Goal: Task Accomplishment & Management: Manage account settings

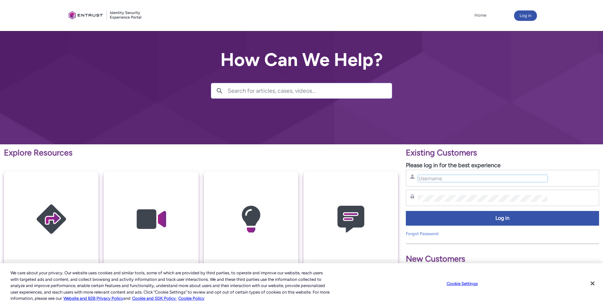
click at [434, 179] on input "Username" at bounding box center [482, 178] width 129 height 7
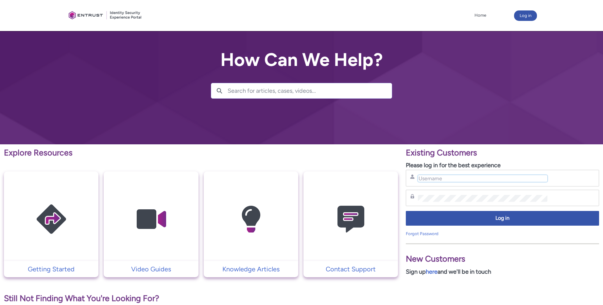
click at [438, 178] on input "Username" at bounding box center [482, 178] width 129 height 7
type input "nrivers@zipcar.com"
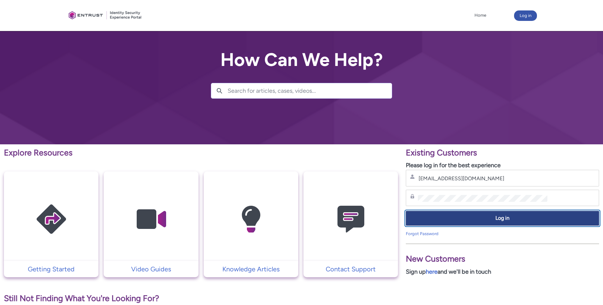
click at [447, 218] on span "Log in" at bounding box center [502, 219] width 185 height 8
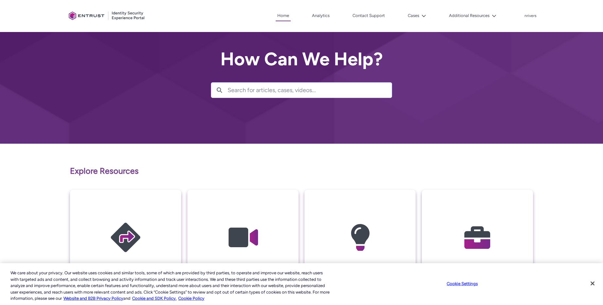
scroll to position [0, 0]
click at [422, 13] on lightning-primitive-icon at bounding box center [423, 15] width 5 height 5
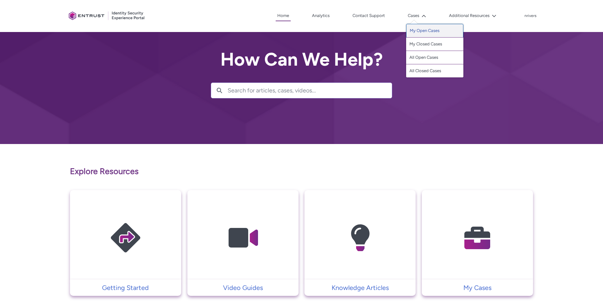
click at [418, 31] on div "Client Portal Home Analytics Contact Support Cases My Open Cases My Closed Case…" at bounding box center [301, 16] width 471 height 32
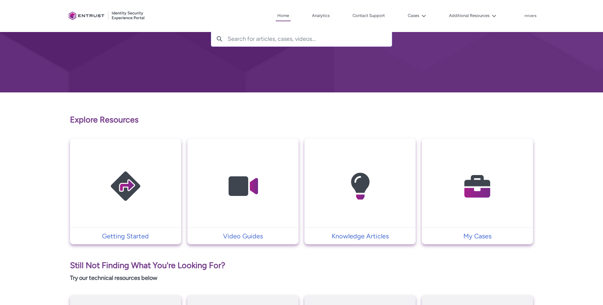
scroll to position [57, 0]
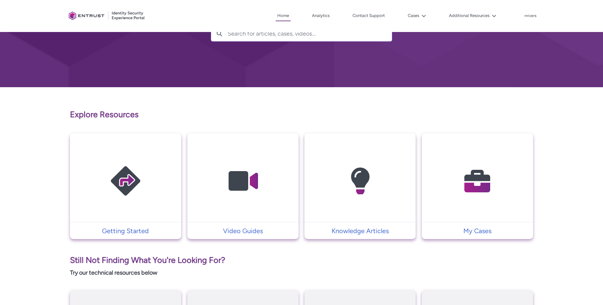
click at [501, 163] on img at bounding box center [477, 181] width 62 height 70
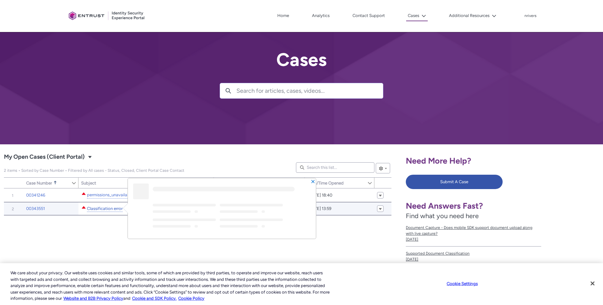
click at [112, 208] on link "Classification error" at bounding box center [105, 209] width 36 height 7
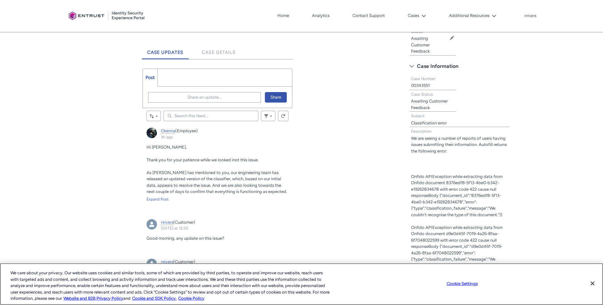
scroll to position [204, 0]
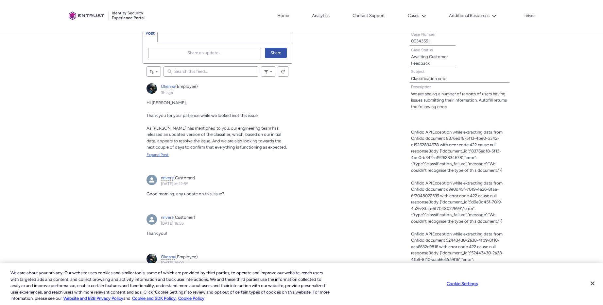
click at [153, 154] on div "Expand Post" at bounding box center [217, 155] width 142 height 6
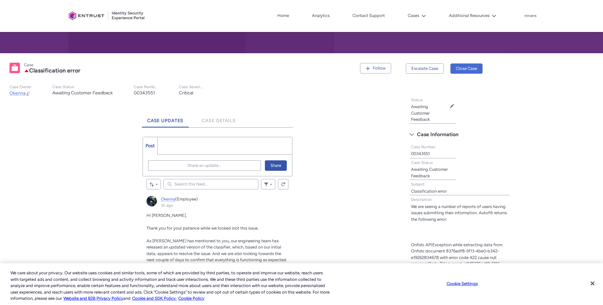
scroll to position [0, 0]
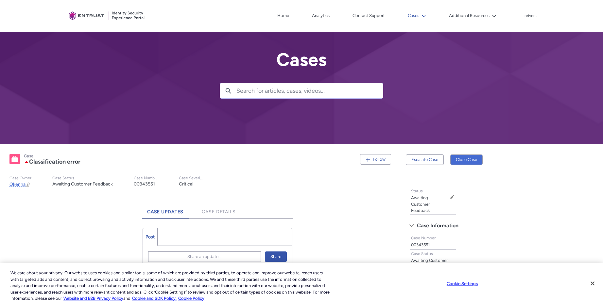
click at [416, 14] on button "Cases" at bounding box center [417, 16] width 22 height 10
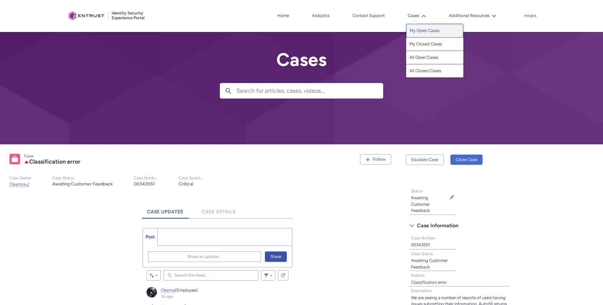
click at [427, 27] on link "My Open Cases" at bounding box center [434, 31] width 57 height 14
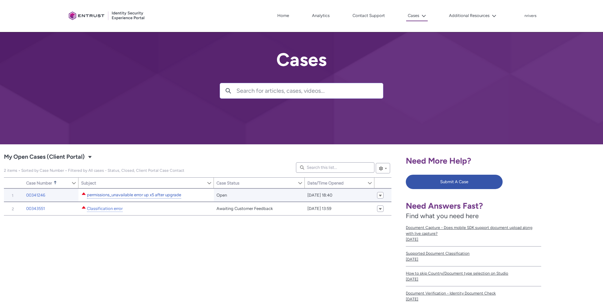
click at [121, 195] on link "permissions_unavailable error up x5 after upgrade" at bounding box center [134, 195] width 94 height 7
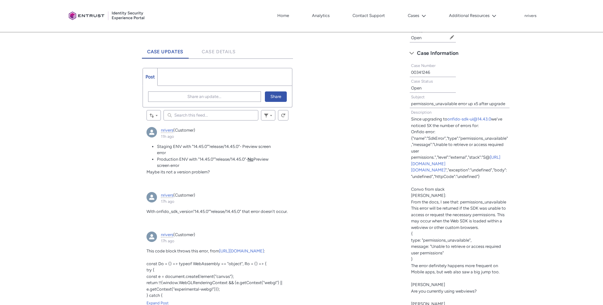
scroll to position [170, 0]
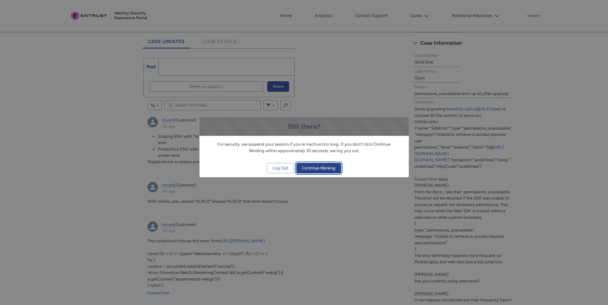
drag, startPoint x: 316, startPoint y: 169, endPoint x: 311, endPoint y: 164, distance: 6.9
click at [316, 169] on span "Continue Working" at bounding box center [319, 168] width 34 height 10
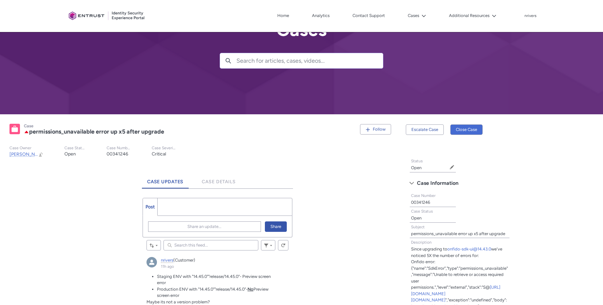
scroll to position [0, 0]
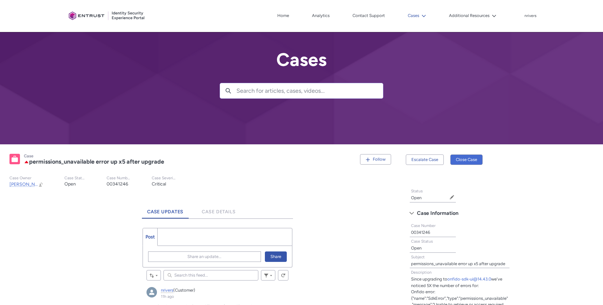
click at [422, 14] on icon at bounding box center [423, 16] width 5 height 5
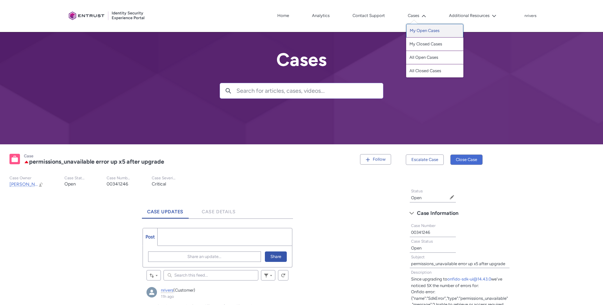
click at [421, 31] on link "My Open Cases" at bounding box center [434, 31] width 57 height 14
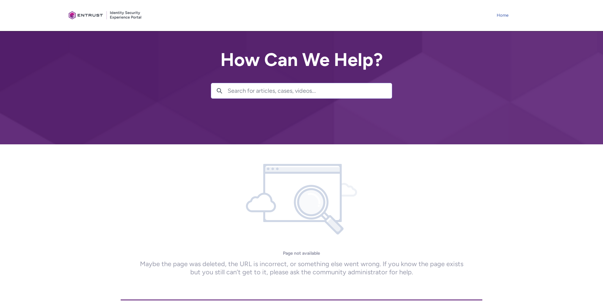
click at [506, 14] on link "Home" at bounding box center [502, 15] width 15 height 10
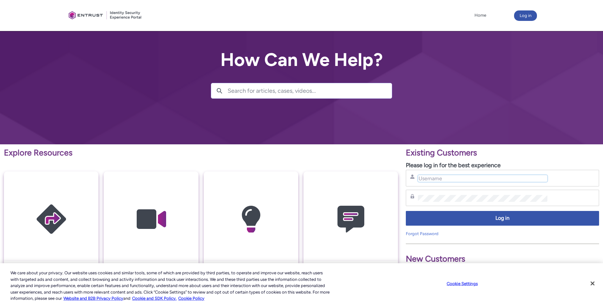
click at [440, 180] on input "Username" at bounding box center [482, 178] width 129 height 7
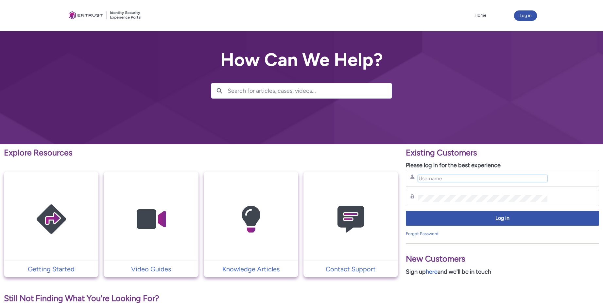
click at [446, 178] on input "Username" at bounding box center [482, 178] width 129 height 7
type input "[EMAIL_ADDRESS][DOMAIN_NAME]"
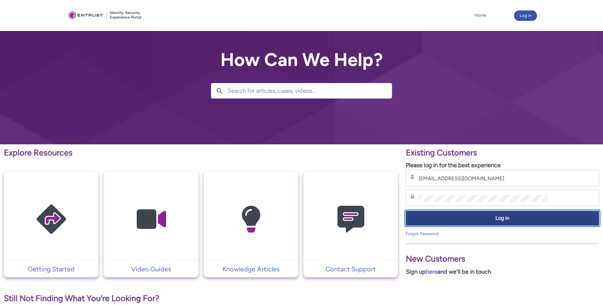
click at [498, 216] on span "Log in" at bounding box center [502, 219] width 185 height 8
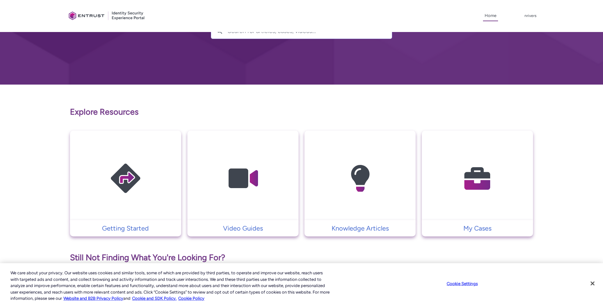
scroll to position [61, 0]
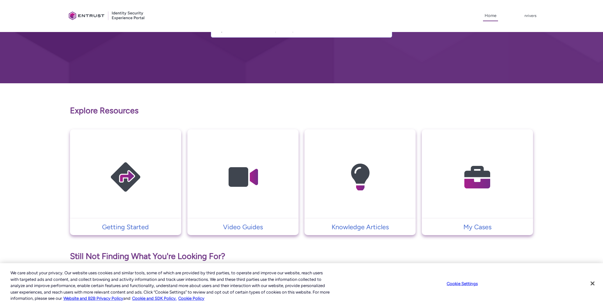
click at [482, 164] on img at bounding box center [477, 177] width 62 height 70
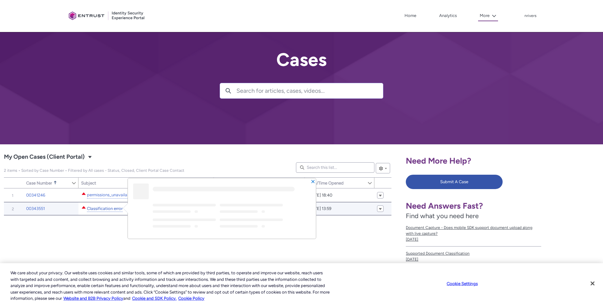
click at [100, 208] on link "Classification error" at bounding box center [105, 209] width 36 height 7
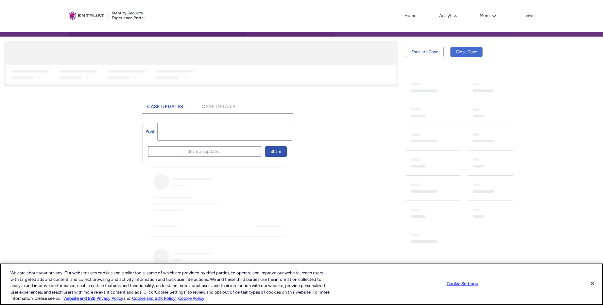
scroll to position [116, 0]
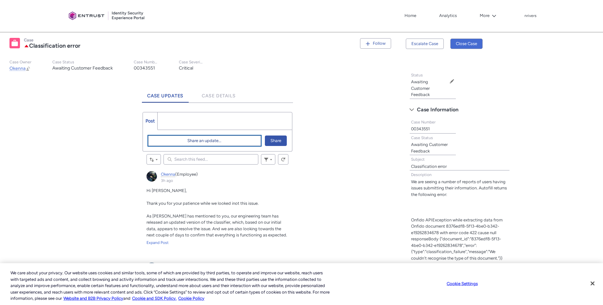
click at [193, 142] on span "Share an update..." at bounding box center [204, 141] width 34 height 10
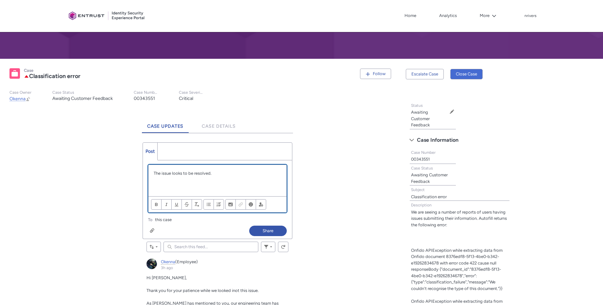
scroll to position [90, 0]
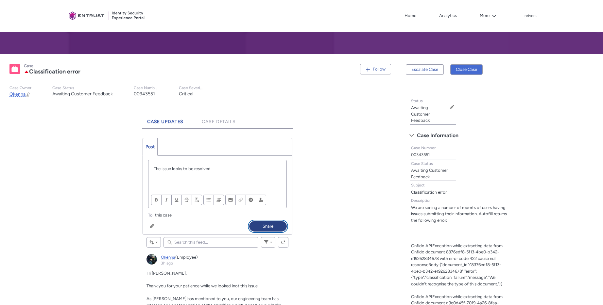
click at [266, 226] on button "Share" at bounding box center [268, 226] width 38 height 10
